Goal: Task Accomplishment & Management: Complete application form

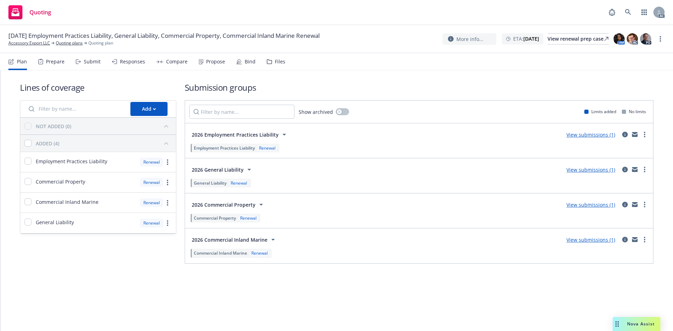
click at [93, 61] on div "Submit" at bounding box center [92, 62] width 17 height 6
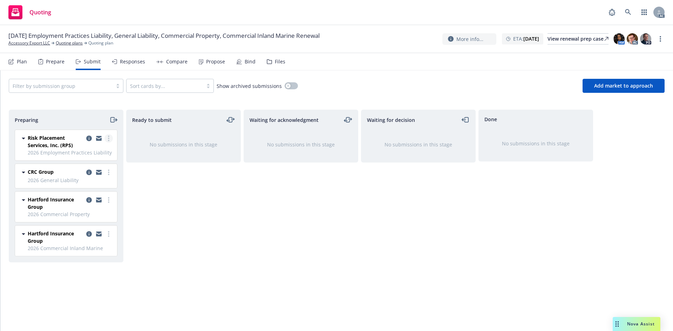
click at [109, 137] on link "more" at bounding box center [108, 138] width 8 height 8
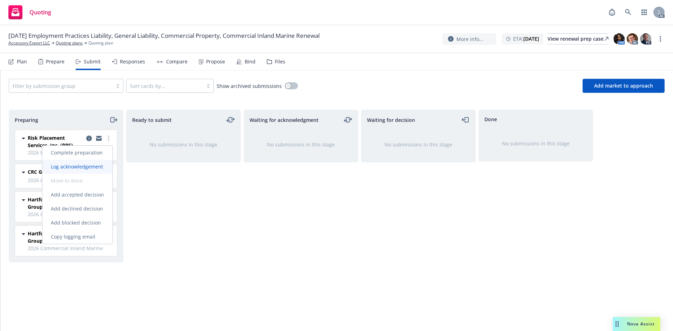
click at [87, 166] on span "Log acknowledgement" at bounding box center [76, 166] width 69 height 7
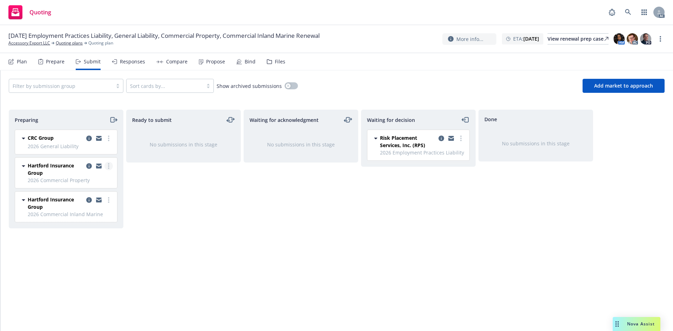
click at [108, 165] on icon "more" at bounding box center [108, 166] width 1 height 6
click at [84, 197] on span "Log acknowledgement" at bounding box center [76, 194] width 69 height 7
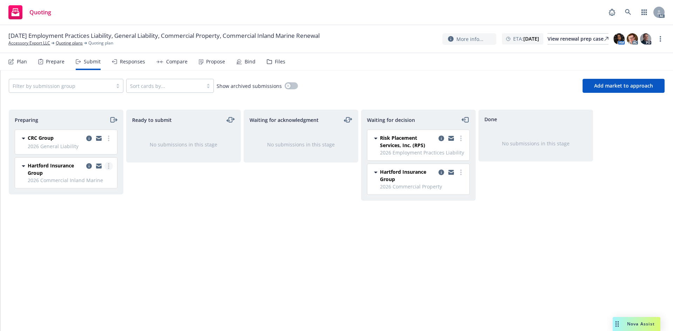
click at [108, 165] on link "more" at bounding box center [108, 166] width 8 height 8
click at [78, 191] on span "Log acknowledgement" at bounding box center [76, 194] width 69 height 7
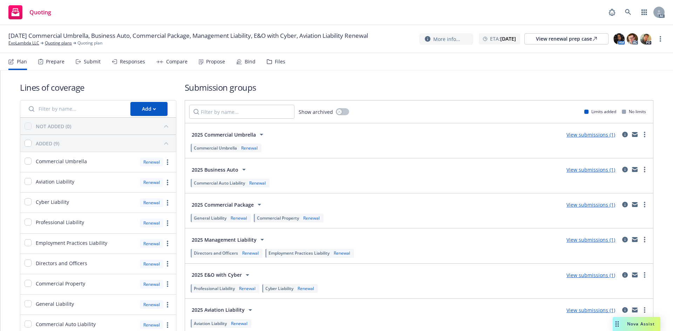
click at [86, 60] on div "Submit" at bounding box center [92, 62] width 17 height 6
